Goal: Find specific page/section: Find specific page/section

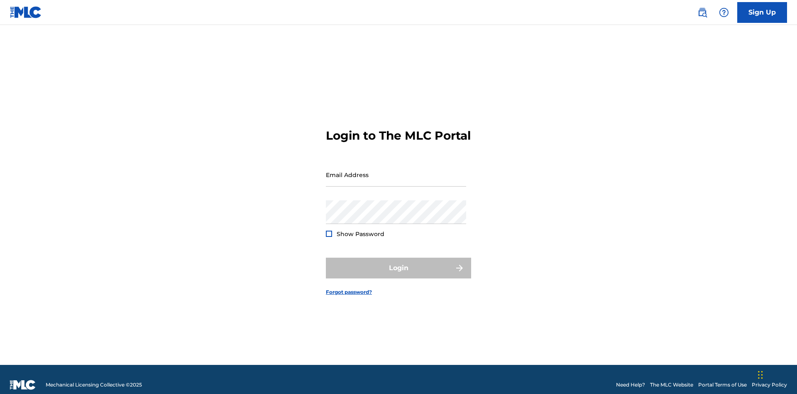
scroll to position [11, 0]
click at [396, 171] on input "Email Address" at bounding box center [396, 175] width 140 height 24
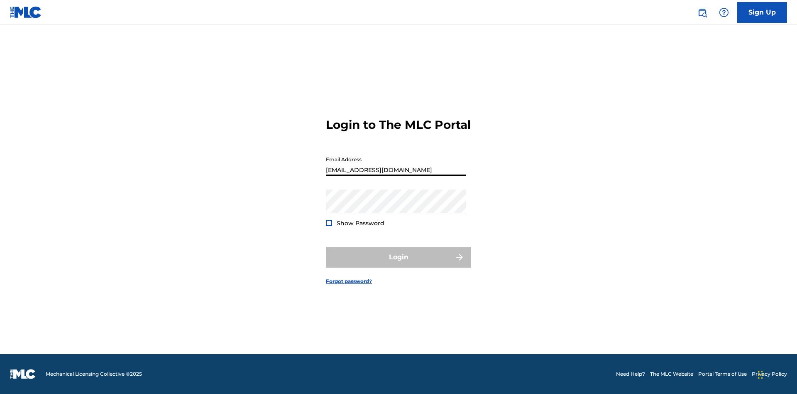
type input "Duke.McTesterson@gmail.com"
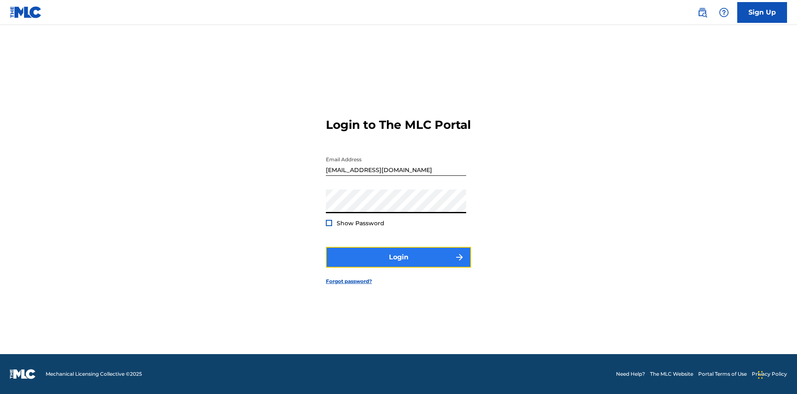
click at [399, 264] on button "Login" at bounding box center [398, 257] width 145 height 21
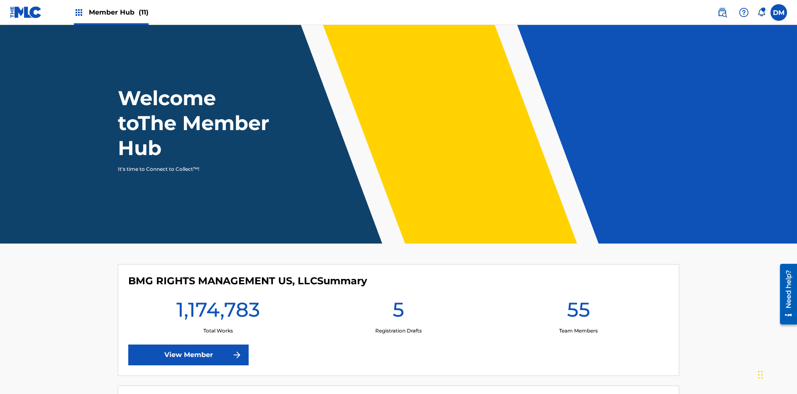
click at [118, 12] on span "Member Hub (11)" at bounding box center [119, 12] width 60 height 10
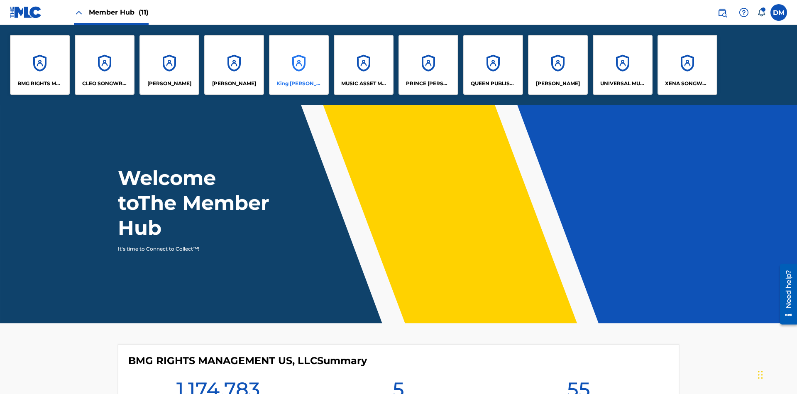
click at [299, 83] on p "King McTesterson" at bounding box center [299, 83] width 45 height 7
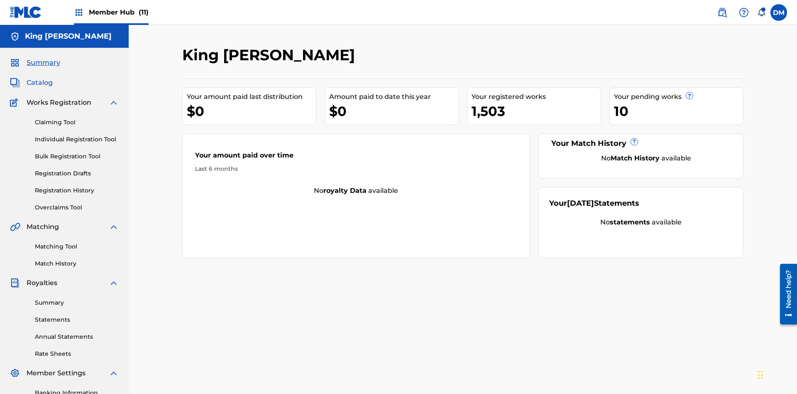
click at [39, 78] on span "Catalog" at bounding box center [40, 83] width 26 height 10
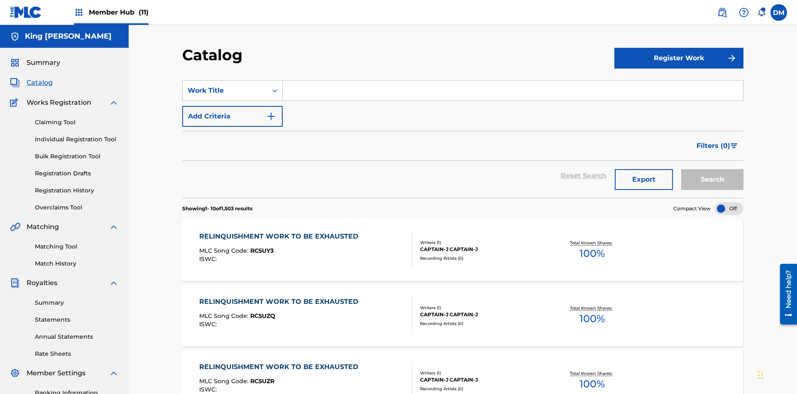
scroll to position [152, 0]
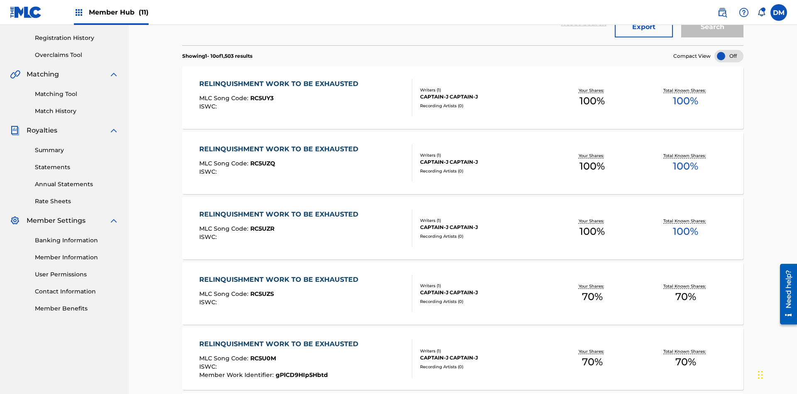
click at [729, 56] on div at bounding box center [729, 56] width 29 height 12
